Goal: Task Accomplishment & Management: Complete application form

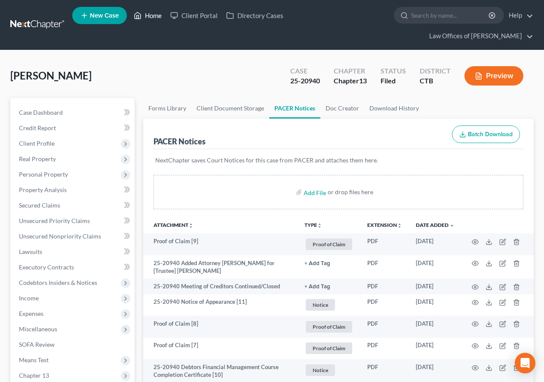
click at [155, 16] on link "Home" at bounding box center [147, 15] width 37 height 15
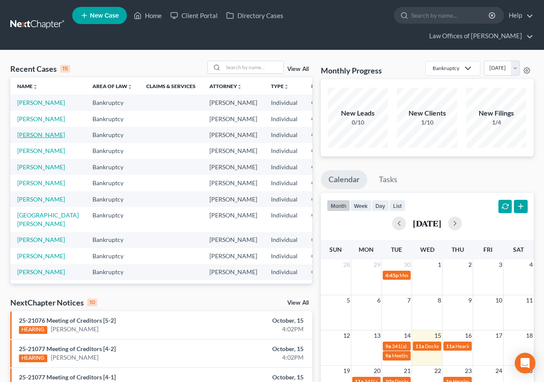
click at [22, 138] on link "[PERSON_NAME]" at bounding box center [41, 134] width 48 height 7
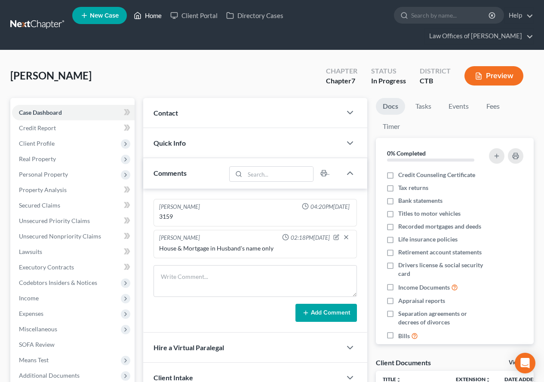
click at [150, 15] on link "Home" at bounding box center [147, 15] width 37 height 15
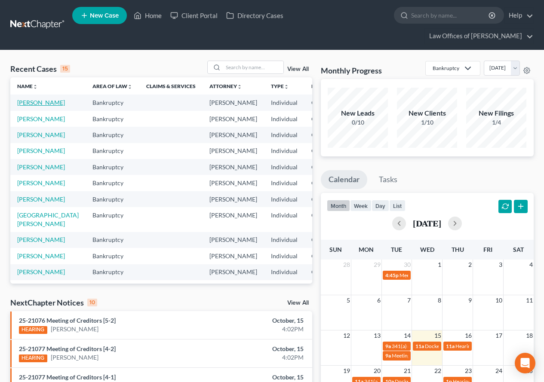
click at [25, 106] on link "[PERSON_NAME]" at bounding box center [41, 102] width 48 height 7
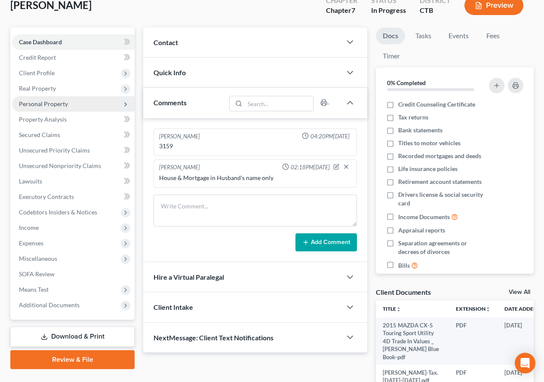
scroll to position [86, 0]
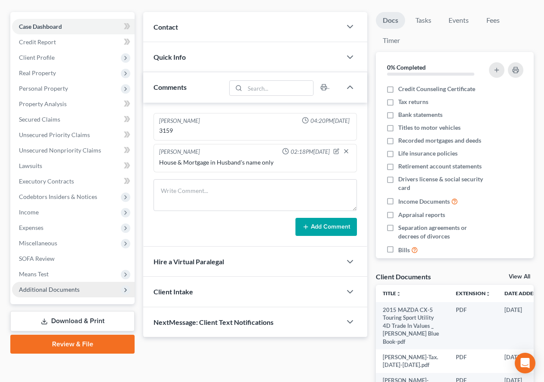
click at [23, 291] on span "Additional Documents" at bounding box center [49, 289] width 61 height 7
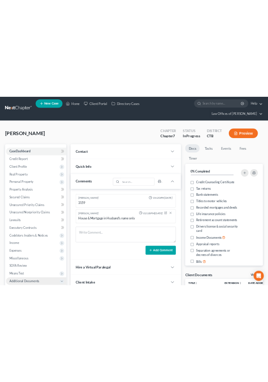
scroll to position [0, 0]
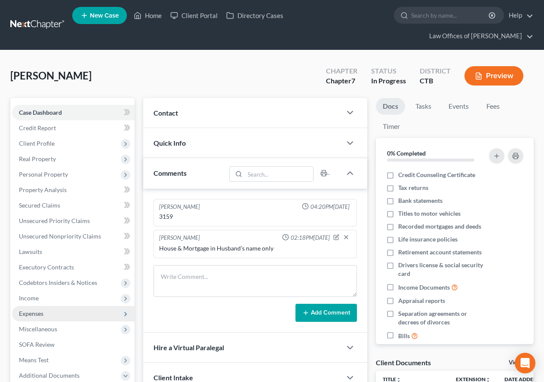
click at [28, 310] on span "Expenses" at bounding box center [31, 313] width 25 height 7
drag, startPoint x: 322, startPoint y: 30, endPoint x: 236, endPoint y: 3, distance: 89.9
click at [322, 30] on ul "New Case Home Client Portal Directory Cases - No Result - See all results Or Pr…" at bounding box center [302, 24] width 461 height 41
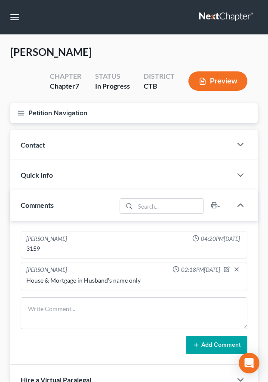
click at [20, 114] on icon "button" at bounding box center [21, 113] width 8 height 8
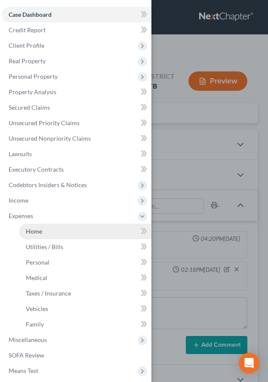
click at [38, 233] on span "Home" at bounding box center [34, 231] width 16 height 7
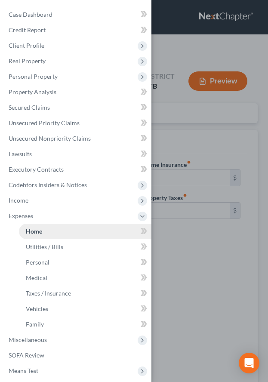
type input "1,887.17"
type input "0.00"
radio input "true"
type input "0.00"
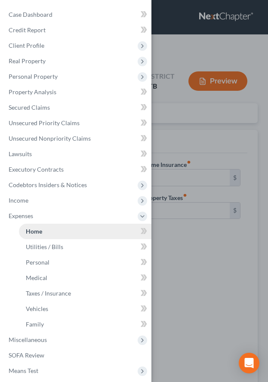
type input "0.00"
type input "125.00"
click at [203, 304] on div "Case Dashboard Payments Invoices Payments Payments Credit Report Client Profile" at bounding box center [134, 191] width 268 height 382
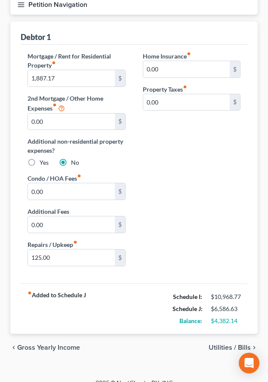
scroll to position [120, 0]
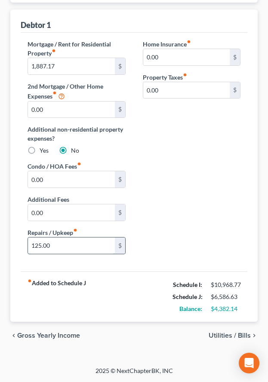
click at [59, 248] on input "125.00" at bounding box center [71, 245] width 87 height 16
click at [215, 334] on span "Utilities / Bills" at bounding box center [230, 335] width 42 height 7
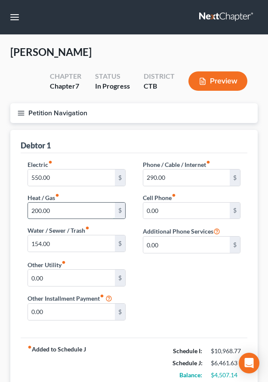
click at [63, 215] on input "200.00" at bounding box center [71, 211] width 87 height 16
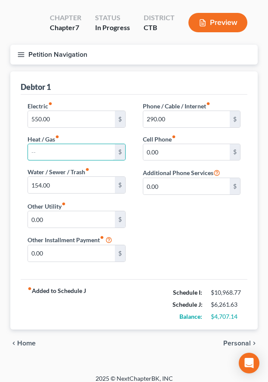
scroll to position [66, 0]
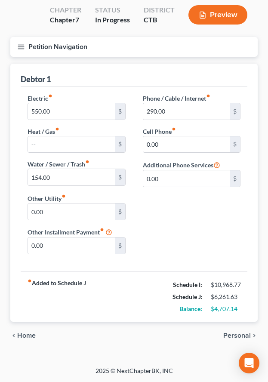
click at [235, 337] on span "Personal" at bounding box center [237, 335] width 28 height 7
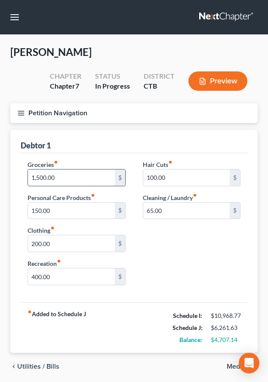
click at [62, 179] on input "1,500.00" at bounding box center [71, 177] width 87 height 16
type input "750.00"
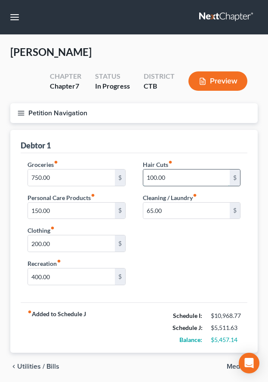
click at [167, 175] on input "100.00" at bounding box center [186, 177] width 87 height 16
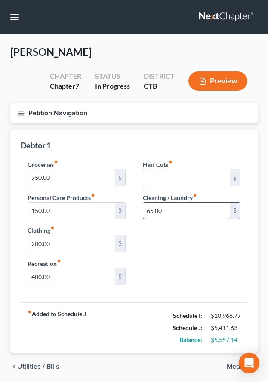
click at [170, 214] on input "65.00" at bounding box center [186, 211] width 87 height 16
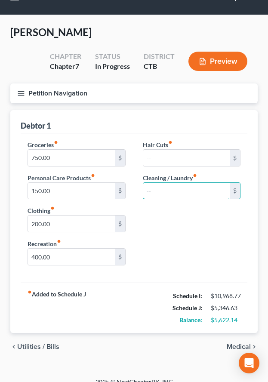
scroll to position [31, 0]
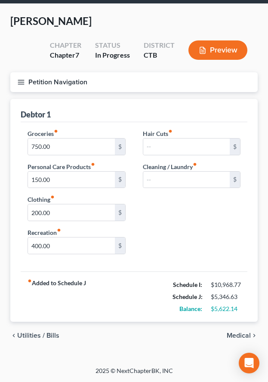
click at [233, 336] on span "Medical" at bounding box center [239, 335] width 24 height 7
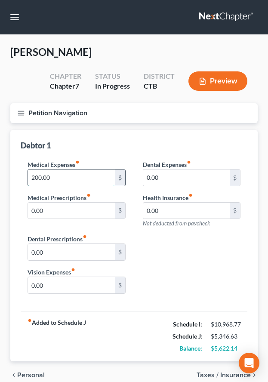
click at [64, 180] on input "200.00" at bounding box center [71, 177] width 87 height 16
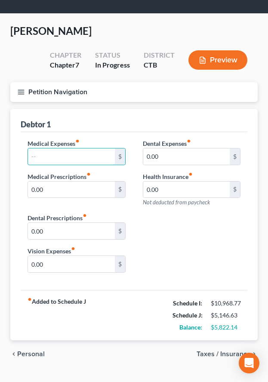
scroll to position [40, 0]
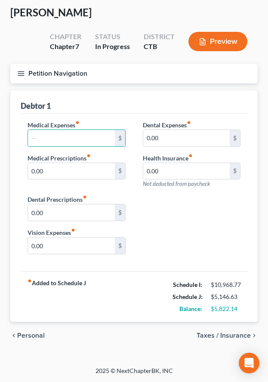
click at [216, 336] on span "Taxes / Insurance" at bounding box center [224, 335] width 54 height 7
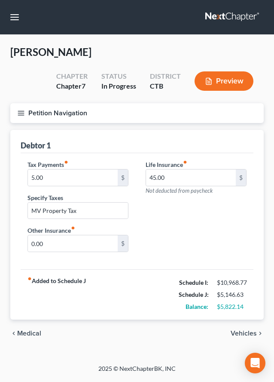
click at [242, 334] on span "Vehicles" at bounding box center [244, 333] width 26 height 7
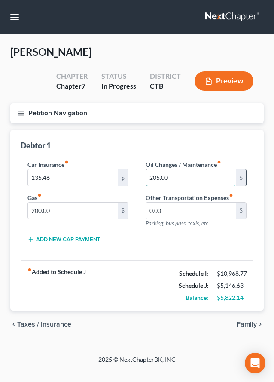
click at [183, 182] on input "205.00" at bounding box center [191, 177] width 90 height 16
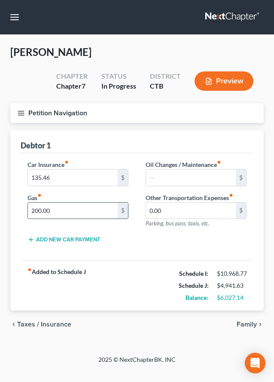
click at [66, 211] on input "200.00" at bounding box center [73, 211] width 90 height 16
type input "205.00"
click at [221, 85] on button "Preview" at bounding box center [224, 80] width 59 height 19
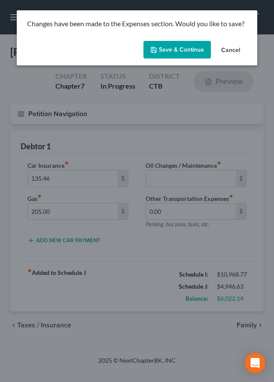
click at [171, 56] on button "Save & Continue" at bounding box center [178, 50] width 68 height 18
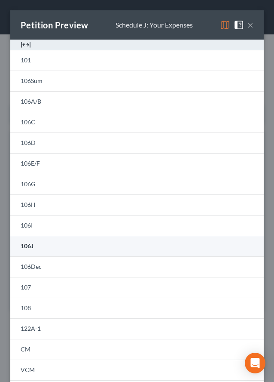
click at [27, 247] on span "106J" at bounding box center [27, 245] width 13 height 7
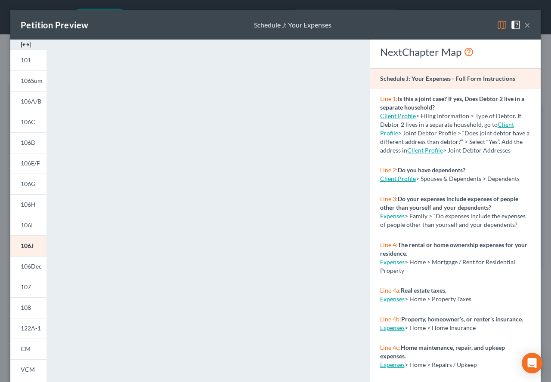
click at [524, 25] on button "×" at bounding box center [527, 25] width 6 height 10
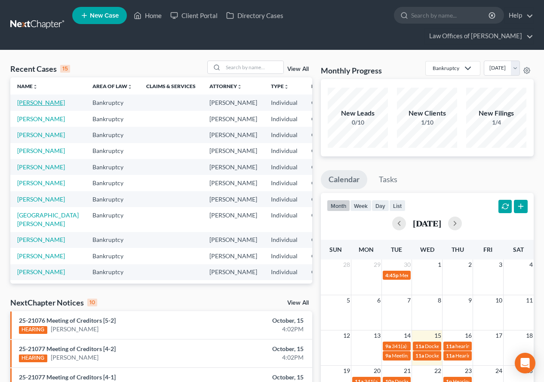
click at [25, 105] on link "[PERSON_NAME]" at bounding box center [41, 102] width 48 height 7
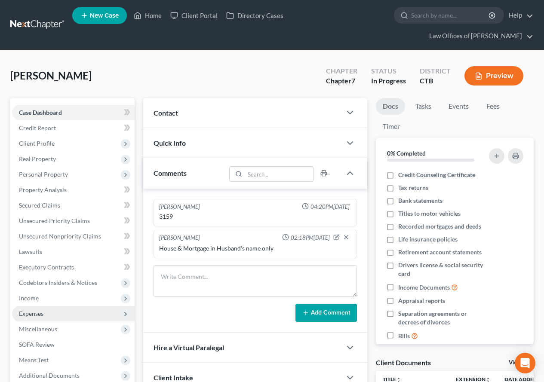
click at [40, 316] on span "Expenses" at bounding box center [31, 313] width 25 height 7
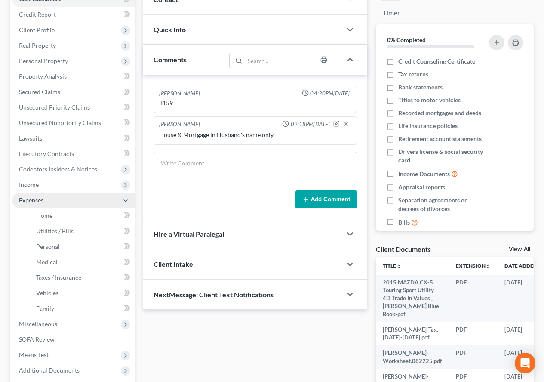
scroll to position [129, 0]
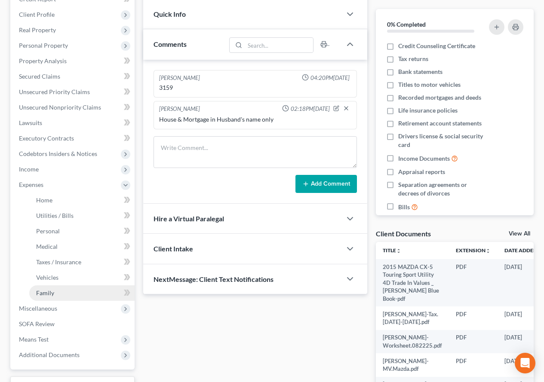
click at [43, 290] on span "Family" at bounding box center [45, 292] width 18 height 7
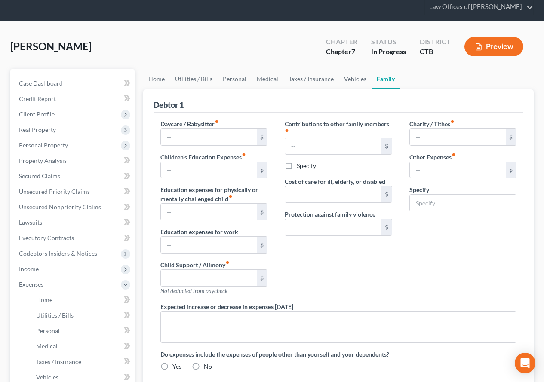
type input "0.00"
type input "25.00"
type input "0.00"
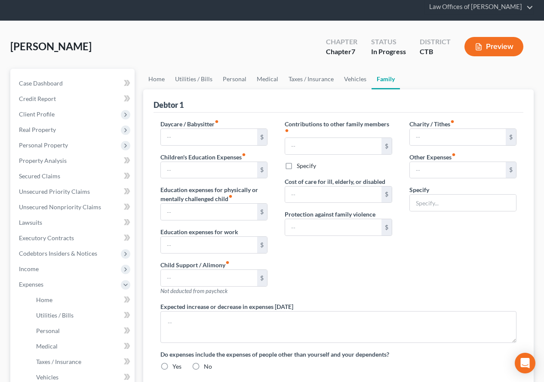
type input "0.00"
type input "150.00"
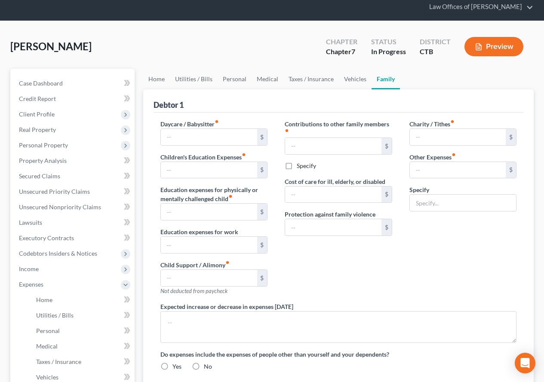
type input "Pet care, food, vet"
radio input "true"
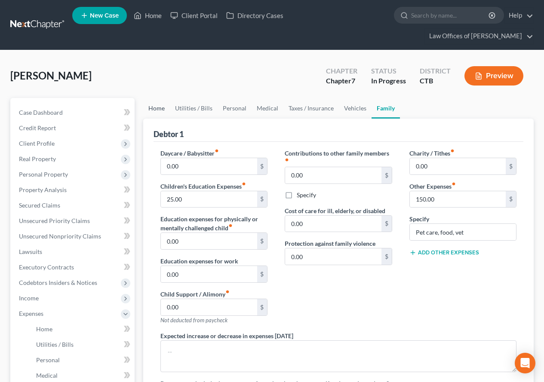
click at [155, 110] on link "Home" at bounding box center [156, 108] width 27 height 21
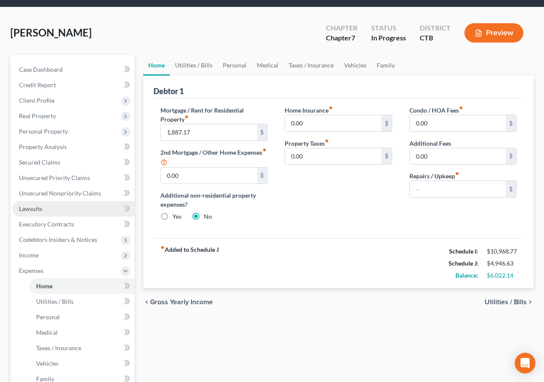
scroll to position [86, 0]
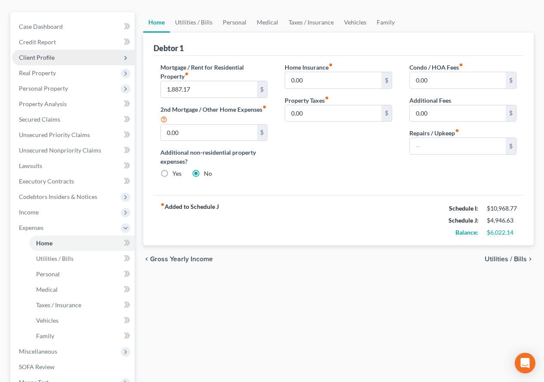
click at [38, 59] on span "Client Profile" at bounding box center [37, 57] width 36 height 7
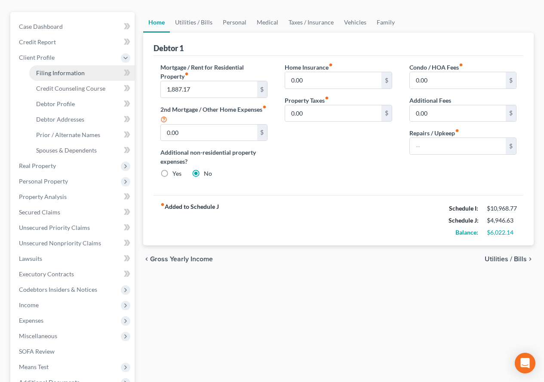
click at [43, 72] on span "Filing Information" at bounding box center [60, 72] width 49 height 7
select select "1"
select select "0"
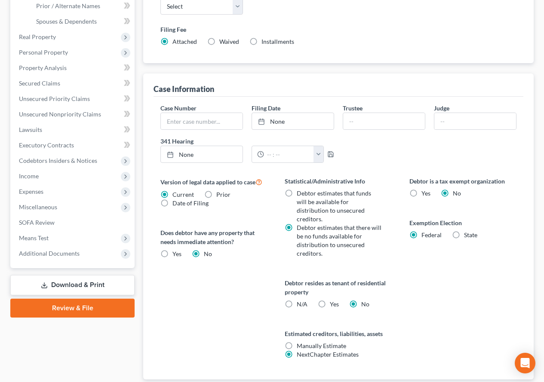
scroll to position [129, 0]
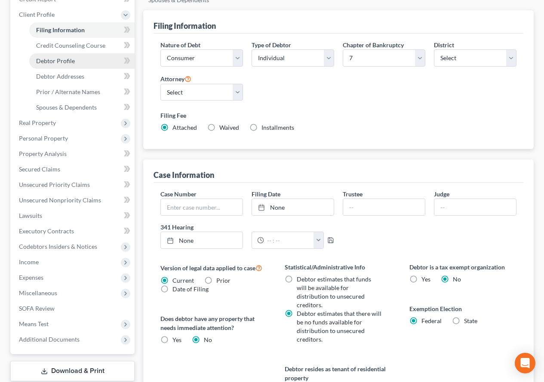
click at [55, 62] on span "Debtor Profile" at bounding box center [55, 60] width 39 height 7
select select "1"
select select "3"
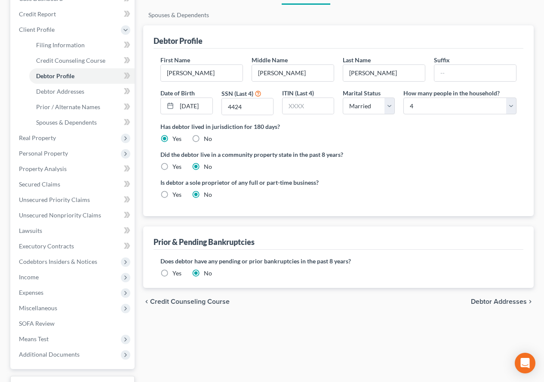
scroll to position [129, 0]
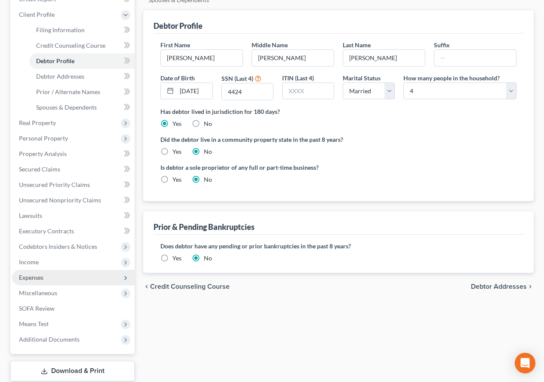
click at [46, 278] on span "Expenses" at bounding box center [73, 277] width 123 height 15
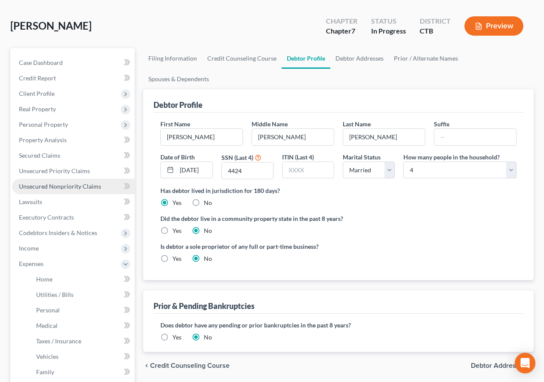
scroll to position [43, 0]
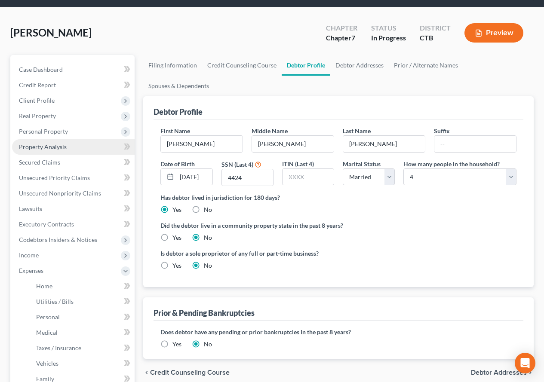
click at [47, 148] on span "Property Analysis" at bounding box center [43, 146] width 48 height 7
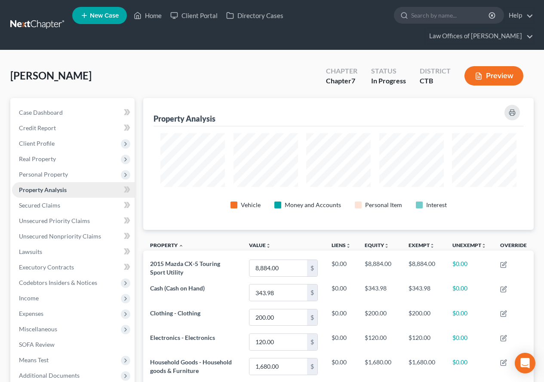
click at [47, 148] on span "Client Profile" at bounding box center [73, 143] width 123 height 15
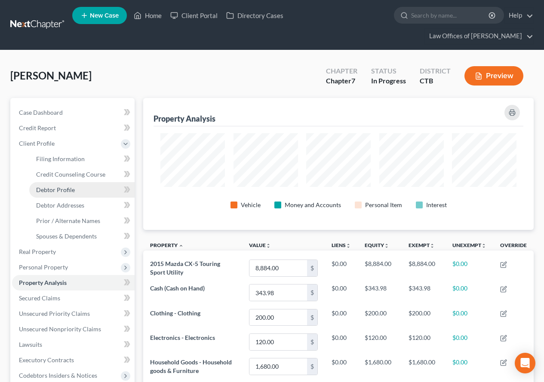
click at [58, 190] on span "Debtor Profile" at bounding box center [55, 189] width 39 height 7
select select "1"
select select "3"
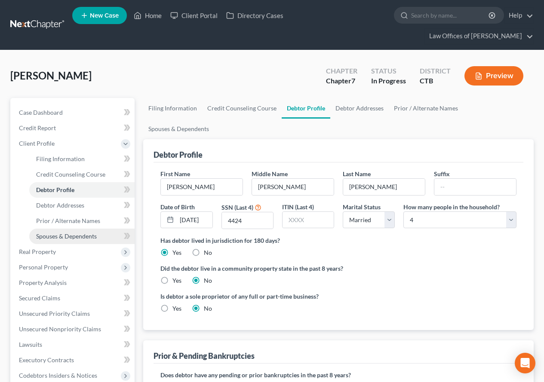
click at [75, 237] on span "Spouses & Dependents" at bounding box center [66, 236] width 61 height 7
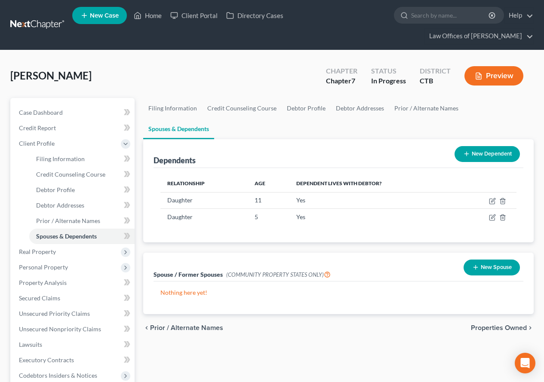
click at [495, 146] on button "New Dependent" at bounding box center [487, 154] width 65 height 16
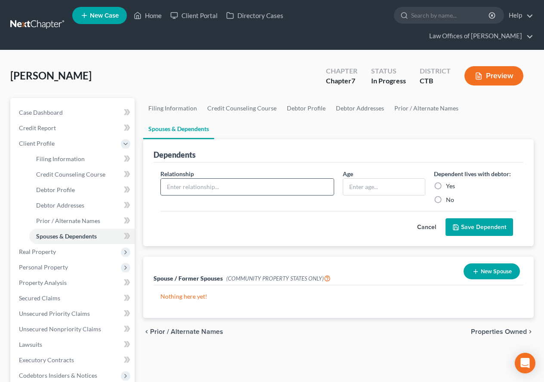
click at [207, 179] on input "text" at bounding box center [247, 187] width 173 height 16
type input "Spouse"
click at [446, 182] on label "Yes" at bounding box center [450, 186] width 9 height 9
click at [449, 182] on input "Yes" at bounding box center [452, 185] width 6 height 6
radio input "true"
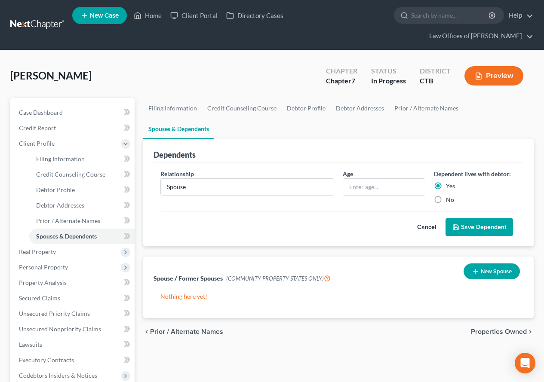
click at [478, 218] on button "Save Dependent" at bounding box center [480, 227] width 68 height 18
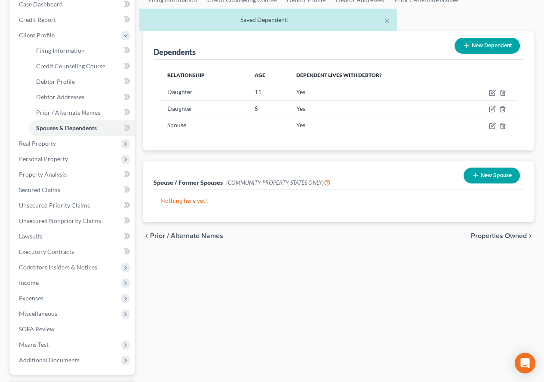
scroll to position [129, 0]
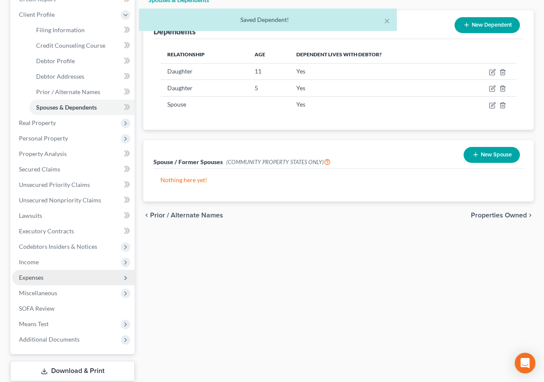
click at [32, 277] on span "Expenses" at bounding box center [31, 277] width 25 height 7
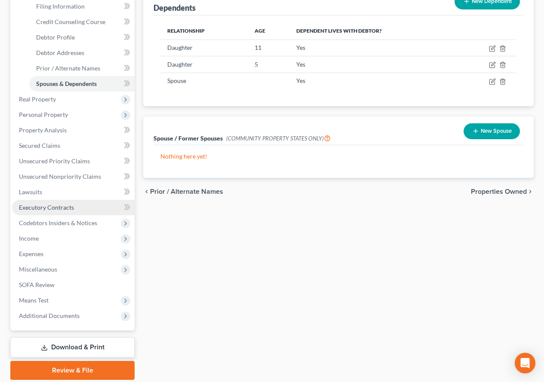
scroll to position [172, 0]
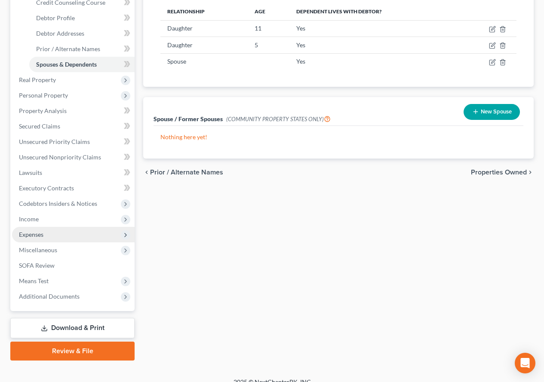
click at [28, 235] on span "Expenses" at bounding box center [31, 234] width 25 height 7
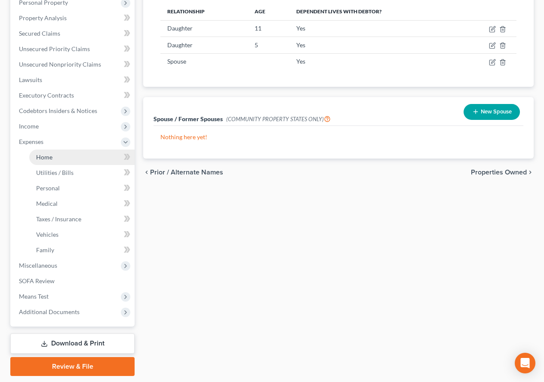
click at [39, 155] on span "Home" at bounding box center [44, 157] width 16 height 7
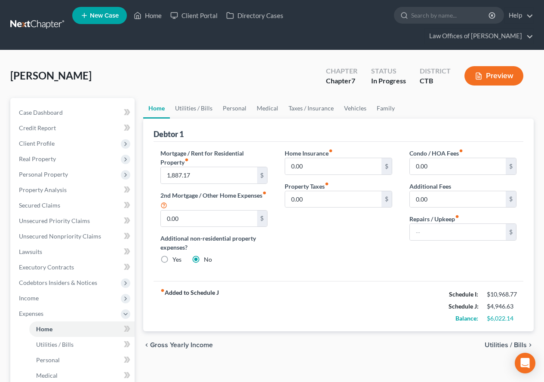
click at [492, 78] on button "Preview" at bounding box center [494, 75] width 59 height 19
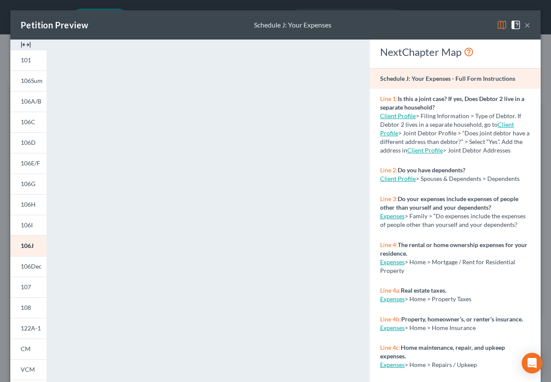
click at [524, 25] on button "×" at bounding box center [527, 25] width 6 height 10
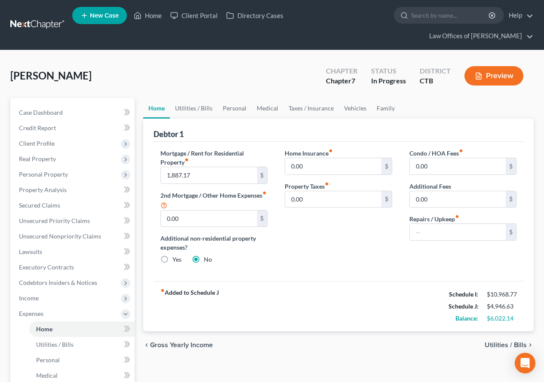
click at [508, 79] on button "Preview" at bounding box center [494, 75] width 59 height 19
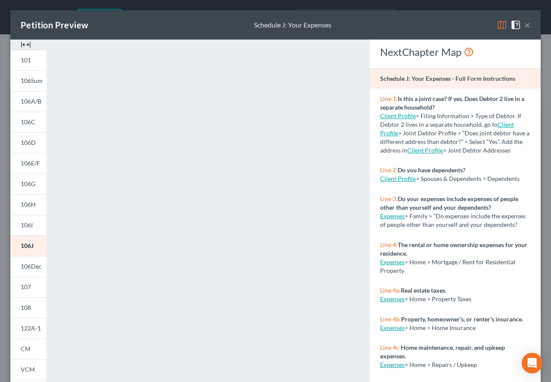
click at [496, 24] on img at bounding box center [501, 25] width 10 height 10
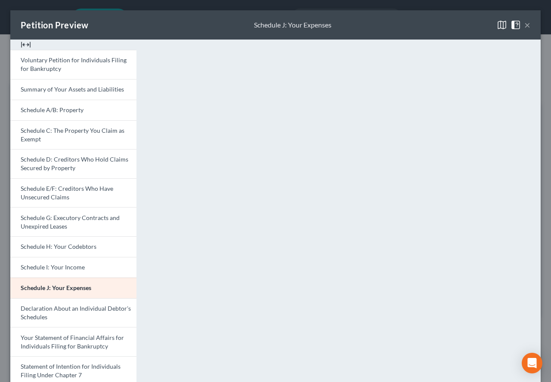
click at [524, 23] on button "×" at bounding box center [527, 25] width 6 height 10
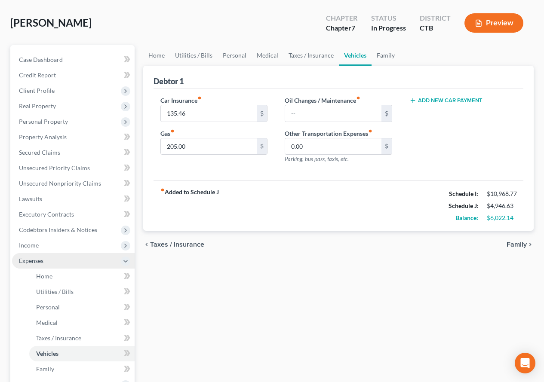
scroll to position [129, 0]
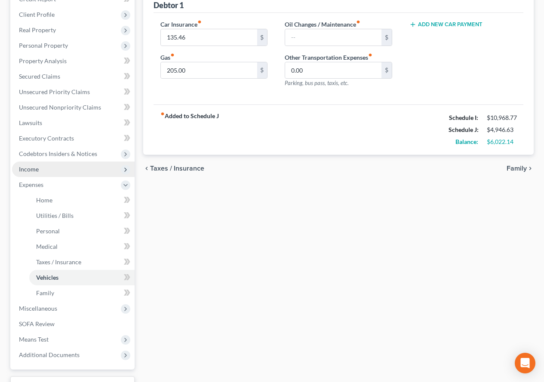
click at [24, 171] on span "Income" at bounding box center [29, 169] width 20 height 7
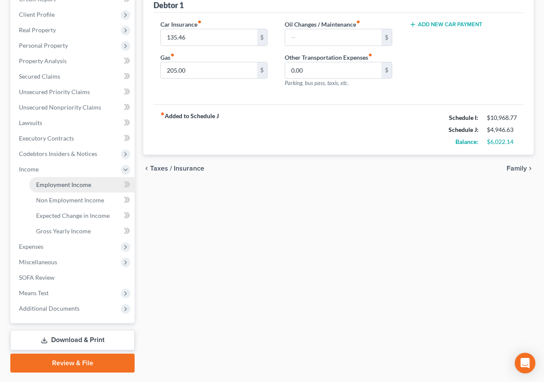
click at [58, 188] on span "Employment Income" at bounding box center [63, 184] width 55 height 7
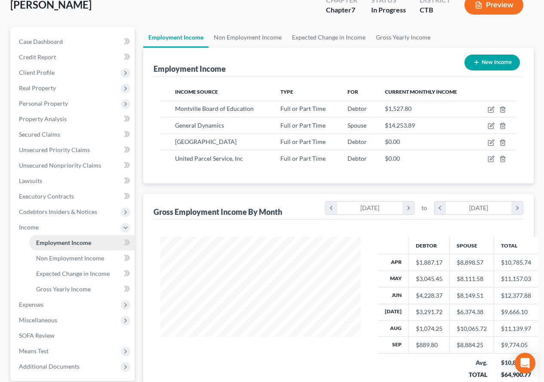
scroll to position [86, 0]
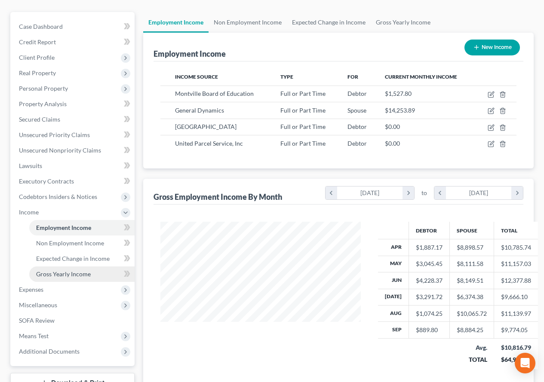
click at [49, 276] on span "Gross Yearly Income" at bounding box center [63, 274] width 55 height 7
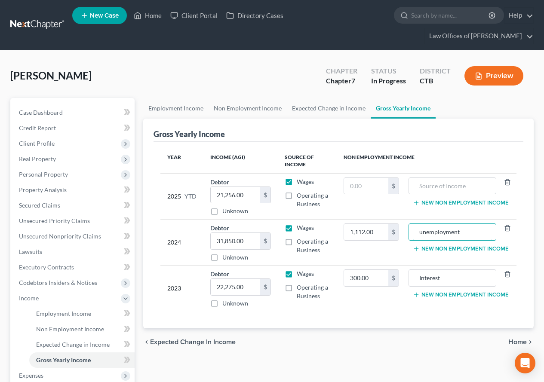
drag, startPoint x: 418, startPoint y: 233, endPoint x: 495, endPoint y: 245, distance: 78.8
click at [495, 245] on td "unemployment New Non Employment Income" at bounding box center [461, 243] width 111 height 46
type input "Unemployment Compensation"
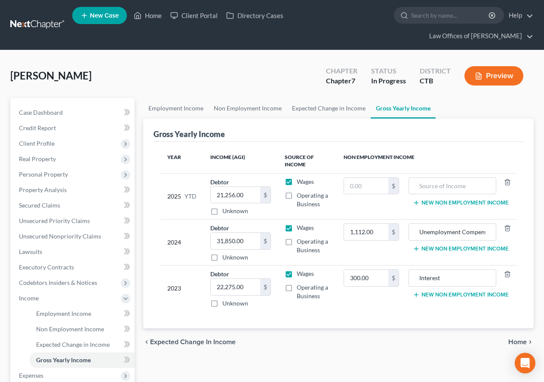
click at [425, 309] on td "Interest New Non Employment Income" at bounding box center [461, 289] width 111 height 46
click at [456, 283] on input "Interest" at bounding box center [452, 278] width 78 height 16
type input "Interest earned"
click at [321, 314] on div "Year Income (AGI) Source of Income Non Employment Income 2025 YTD Debtor 21,256…" at bounding box center [339, 235] width 370 height 187
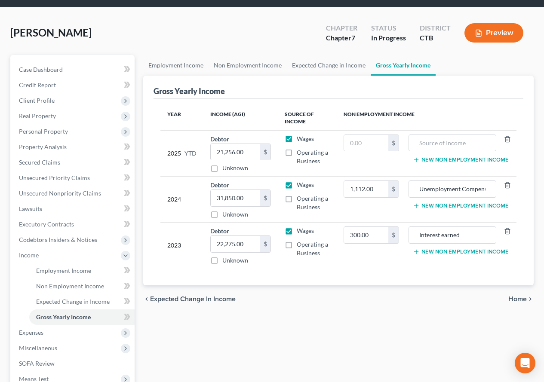
click at [518, 302] on span "Home" at bounding box center [517, 299] width 18 height 7
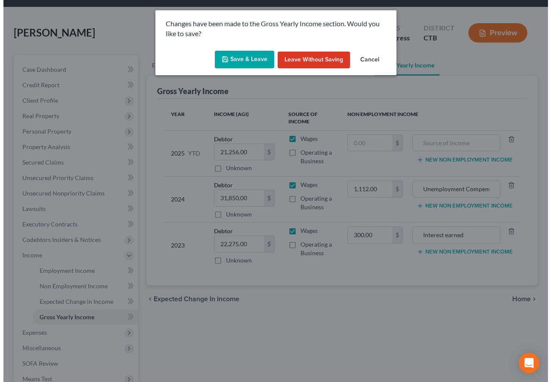
scroll to position [24, 0]
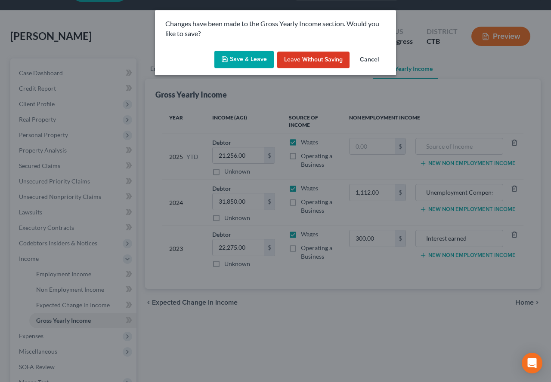
click at [240, 61] on button "Save & Leave" at bounding box center [243, 60] width 59 height 18
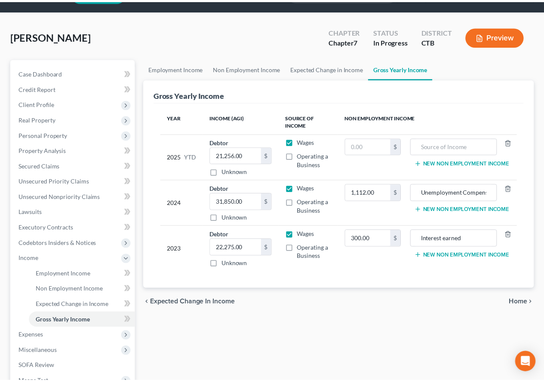
scroll to position [32, 0]
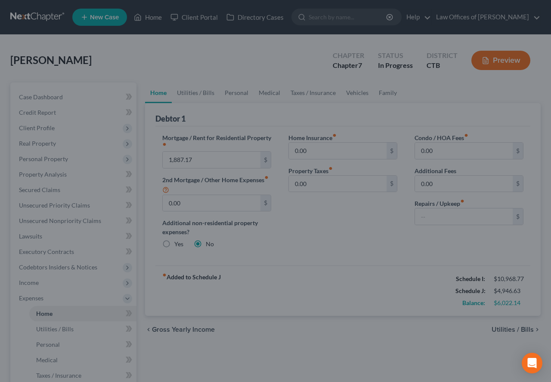
click at [51, 334] on div at bounding box center [275, 191] width 551 height 382
